Goal: Find specific page/section: Find specific page/section

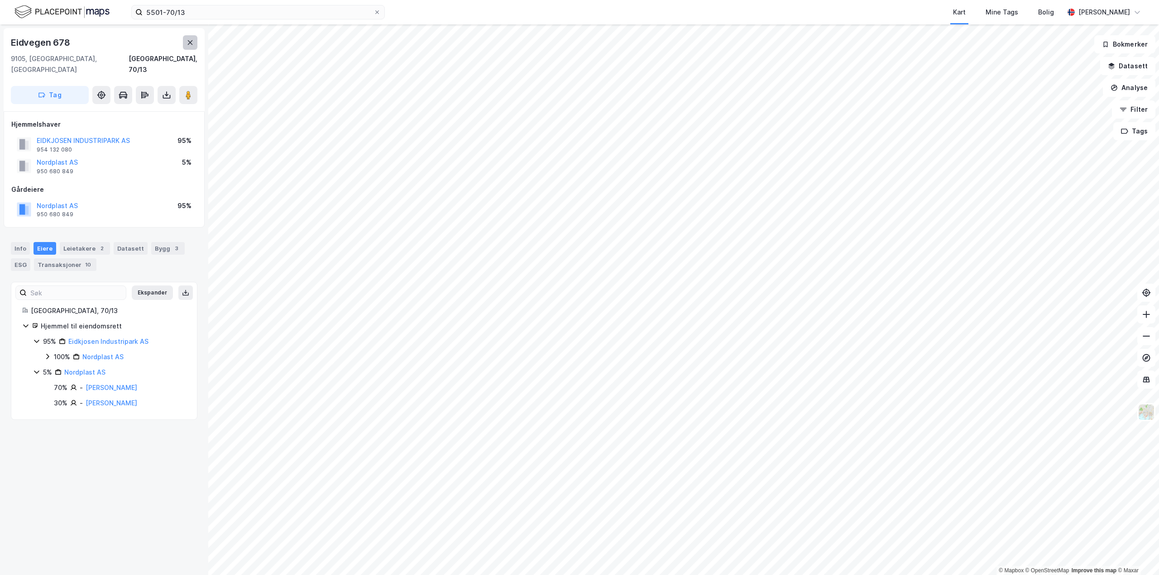
click at [192, 46] on button at bounding box center [190, 42] width 14 height 14
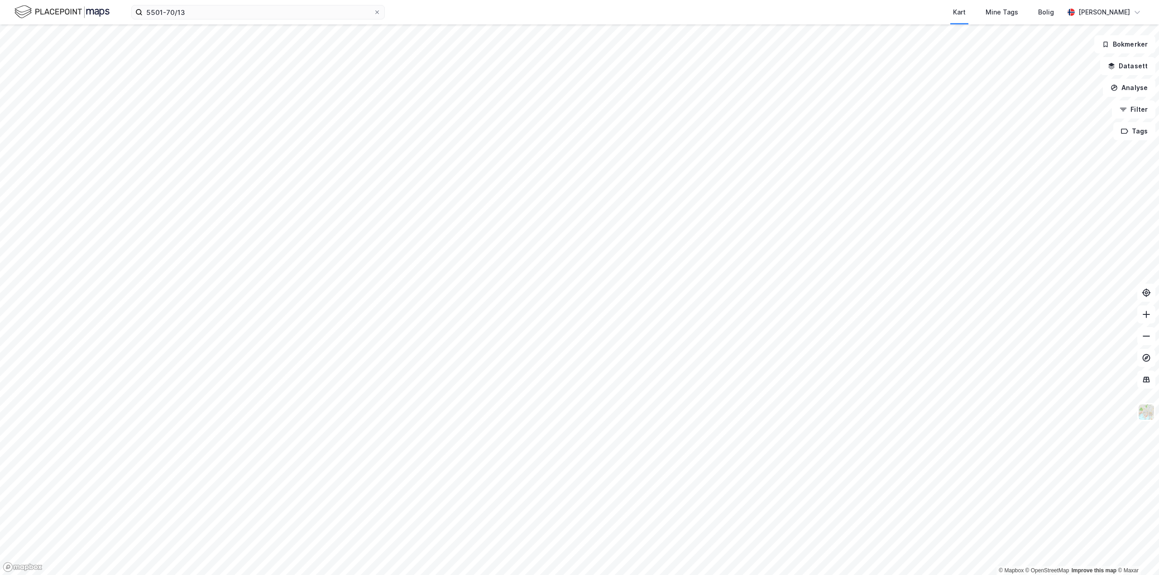
click at [62, 11] on img at bounding box center [61, 12] width 95 height 16
click at [47, 17] on img at bounding box center [61, 12] width 95 height 16
click at [1109, 6] on div "[PERSON_NAME]" at bounding box center [1104, 12] width 81 height 18
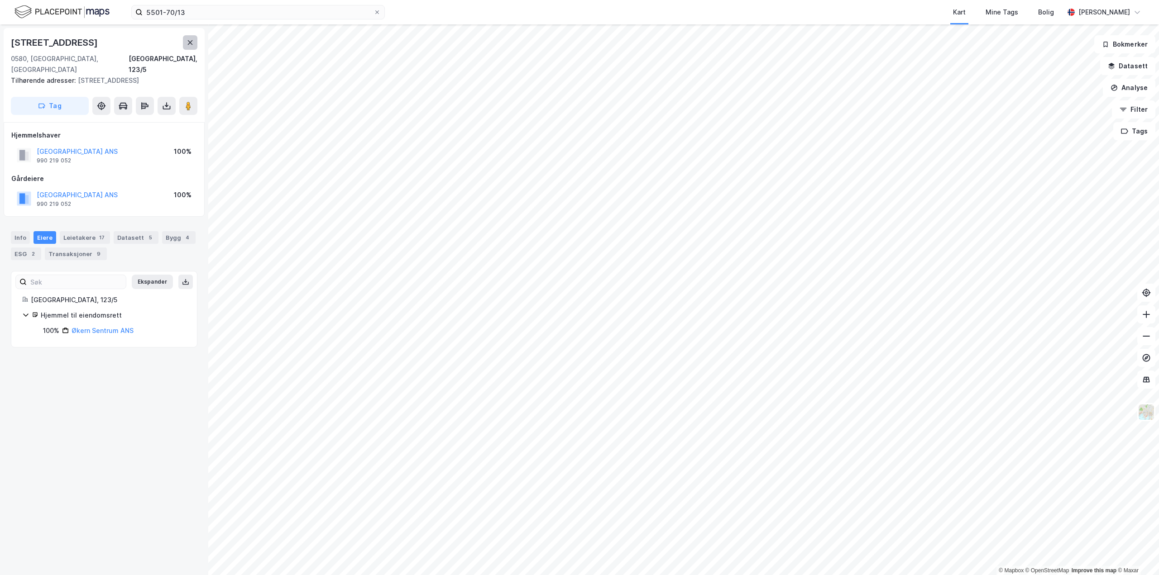
click at [190, 43] on icon at bounding box center [189, 42] width 7 height 7
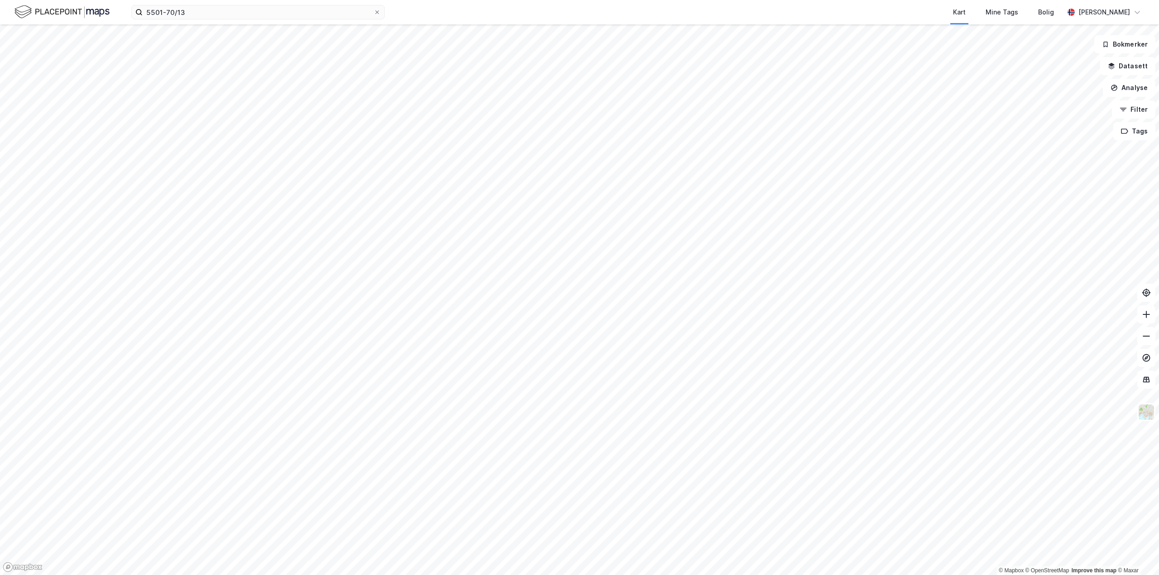
click at [77, 9] on img at bounding box center [61, 12] width 95 height 16
